Goal: Transaction & Acquisition: Purchase product/service

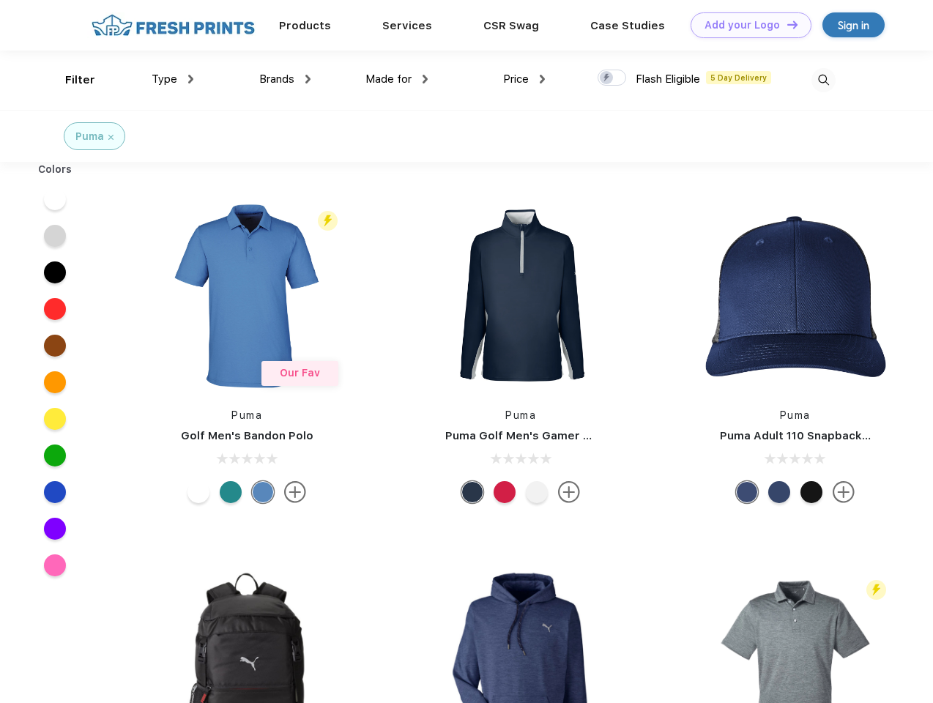
click at [745, 25] on link "Add your Logo Design Tool" at bounding box center [750, 25] width 121 height 26
click at [70, 80] on div "Filter" at bounding box center [80, 80] width 30 height 17
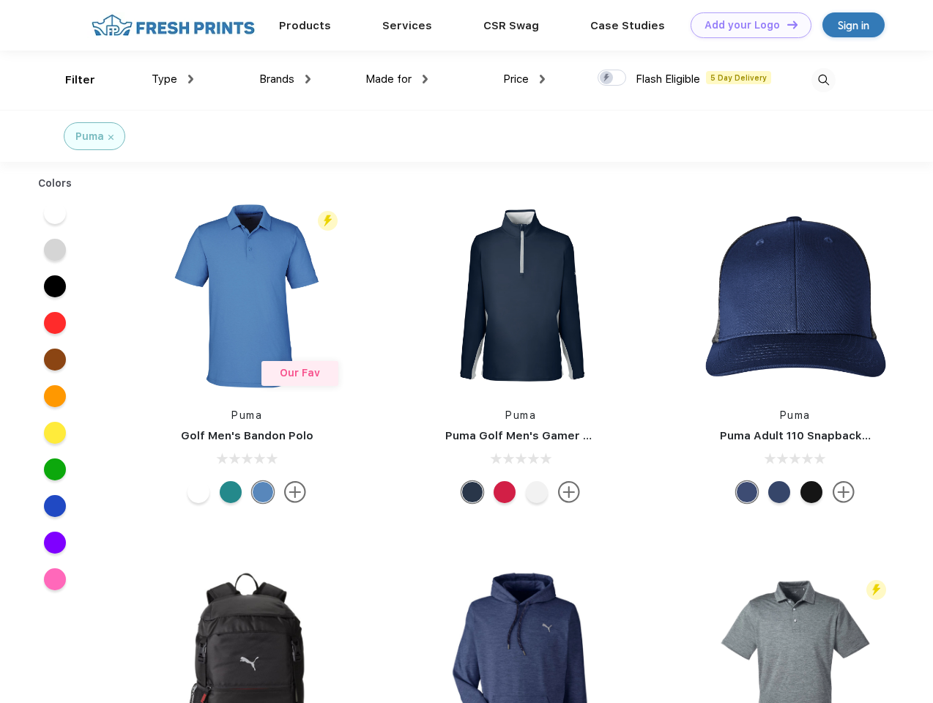
click at [173, 79] on span "Type" at bounding box center [165, 78] width 26 height 13
click at [285, 79] on span "Brands" at bounding box center [276, 78] width 35 height 13
click at [397, 79] on span "Made for" at bounding box center [388, 78] width 46 height 13
click at [524, 79] on span "Price" at bounding box center [516, 78] width 26 height 13
click at [612, 78] on div at bounding box center [611, 78] width 29 height 16
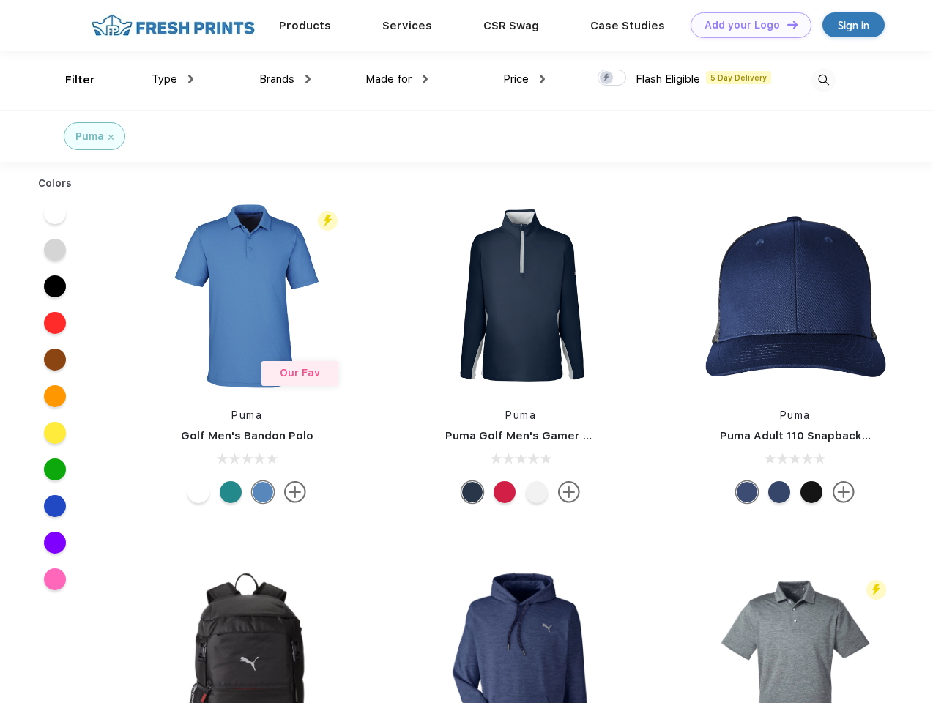
click at [607, 78] on input "checkbox" at bounding box center [602, 74] width 10 height 10
checkbox input "true"
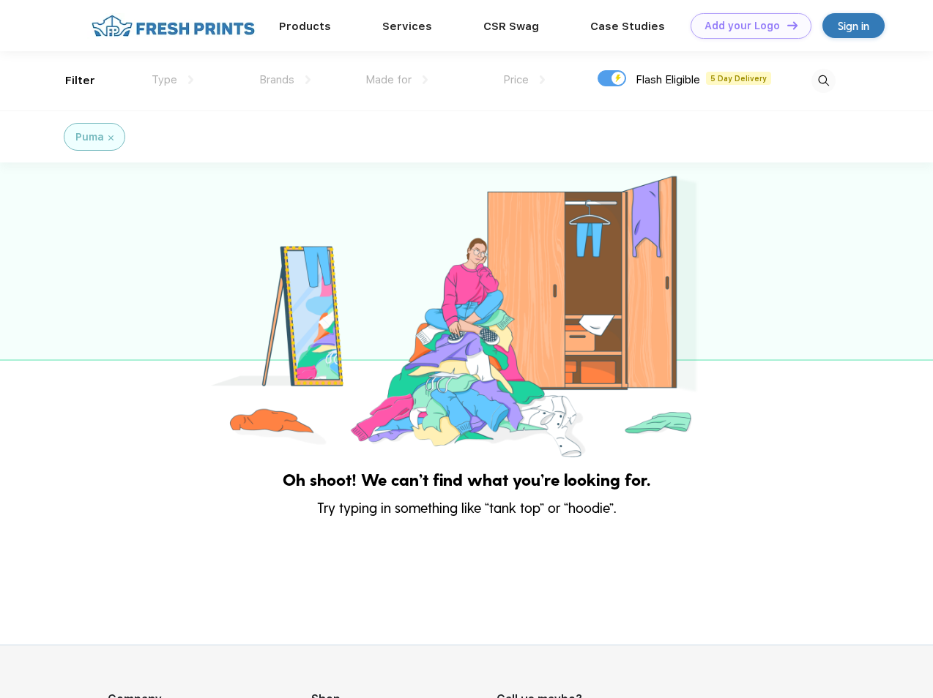
click at [823, 80] on img at bounding box center [823, 81] width 24 height 24
click at [55, 199] on div at bounding box center [466, 312] width 933 height 299
click at [55, 236] on div at bounding box center [466, 312] width 933 height 299
